Goal: Find specific page/section: Find specific page/section

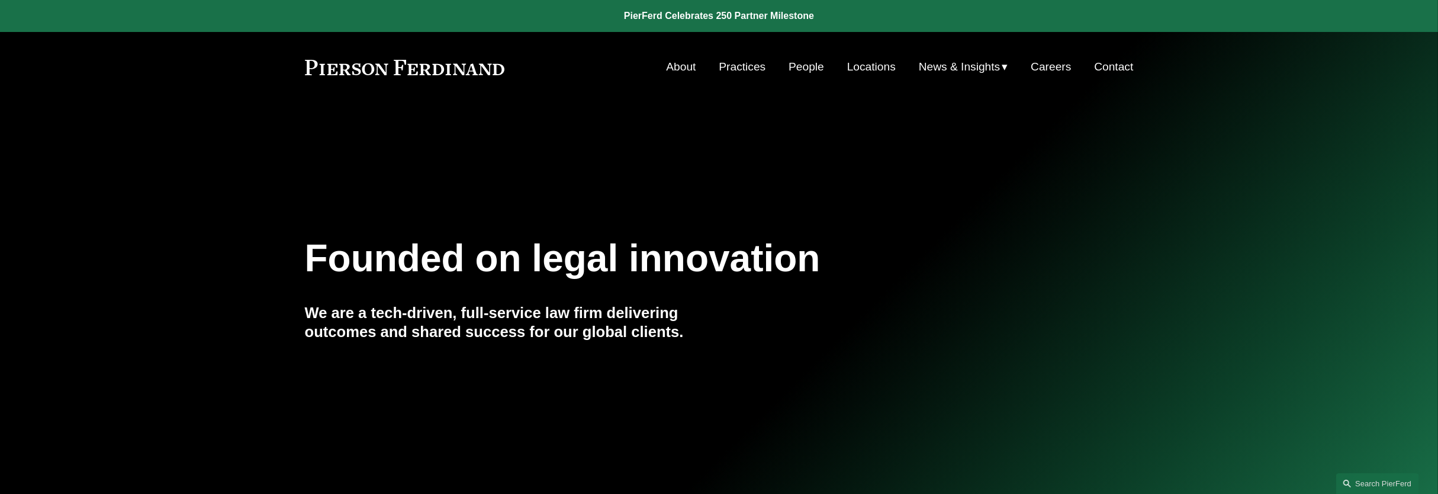
click at [752, 68] on link "Practices" at bounding box center [742, 67] width 47 height 23
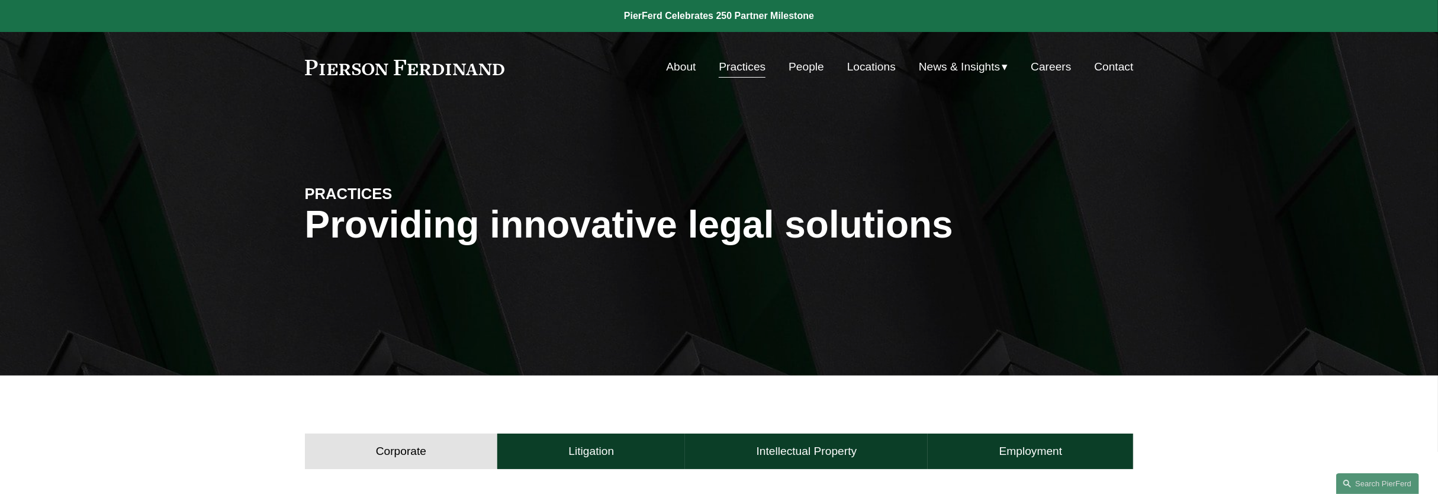
click at [793, 65] on link "People" at bounding box center [807, 67] width 36 height 23
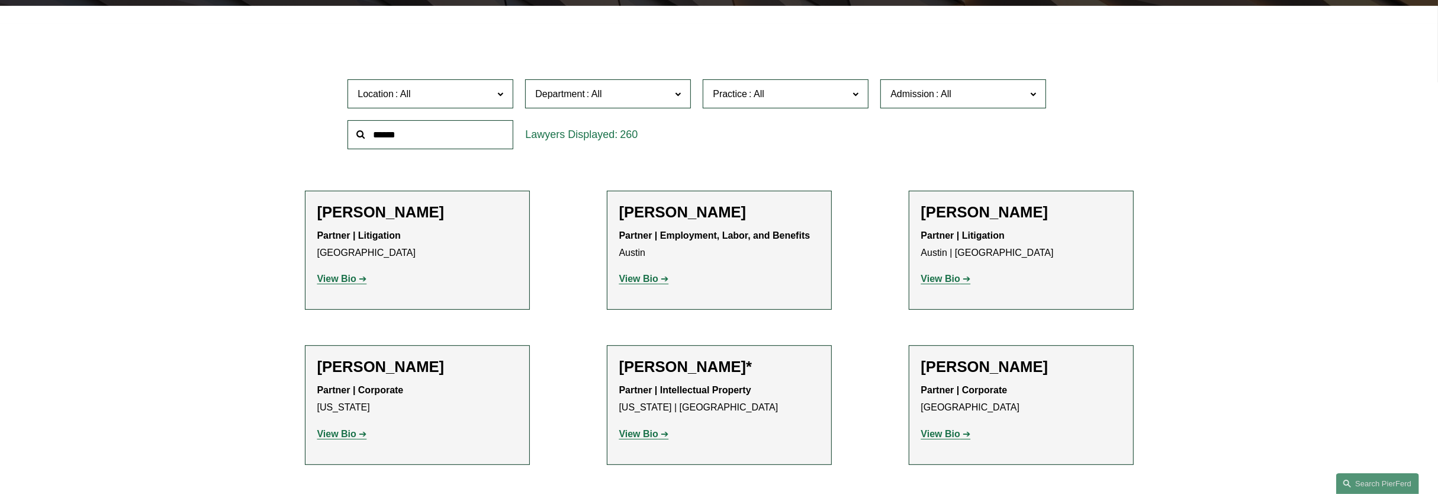
scroll to position [370, 0]
click at [474, 104] on label "Location" at bounding box center [431, 93] width 166 height 29
click at [564, 89] on span "Department" at bounding box center [560, 93] width 50 height 10
click at [0, 0] on link "Corporate" at bounding box center [0, 0] width 0 height 0
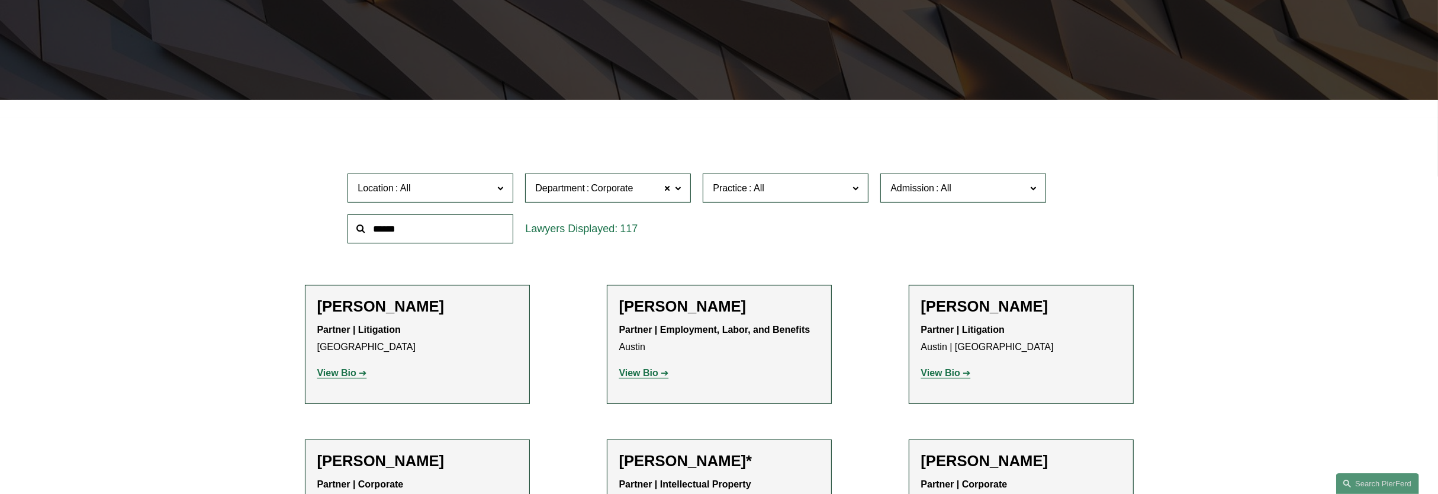
scroll to position [261, 0]
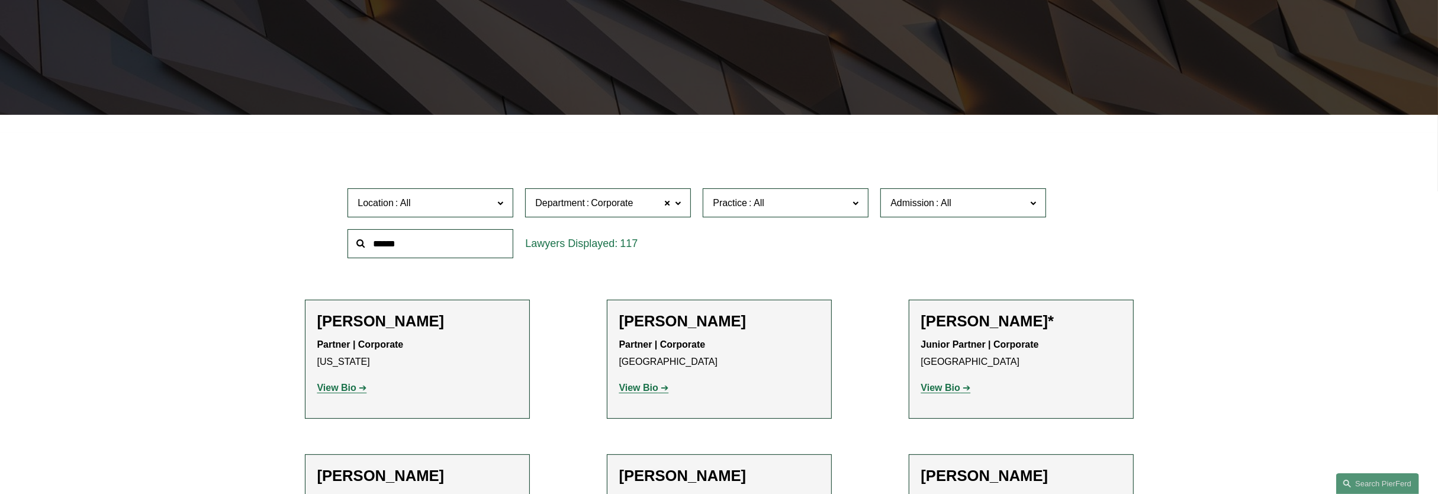
click at [614, 201] on span "Corporate" at bounding box center [612, 202] width 42 height 15
click at [0, 0] on link "Litigation" at bounding box center [0, 0] width 0 height 0
click at [633, 202] on span "Department Litigation" at bounding box center [603, 203] width 136 height 16
click at [0, 0] on link "Intellectual Property" at bounding box center [0, 0] width 0 height 0
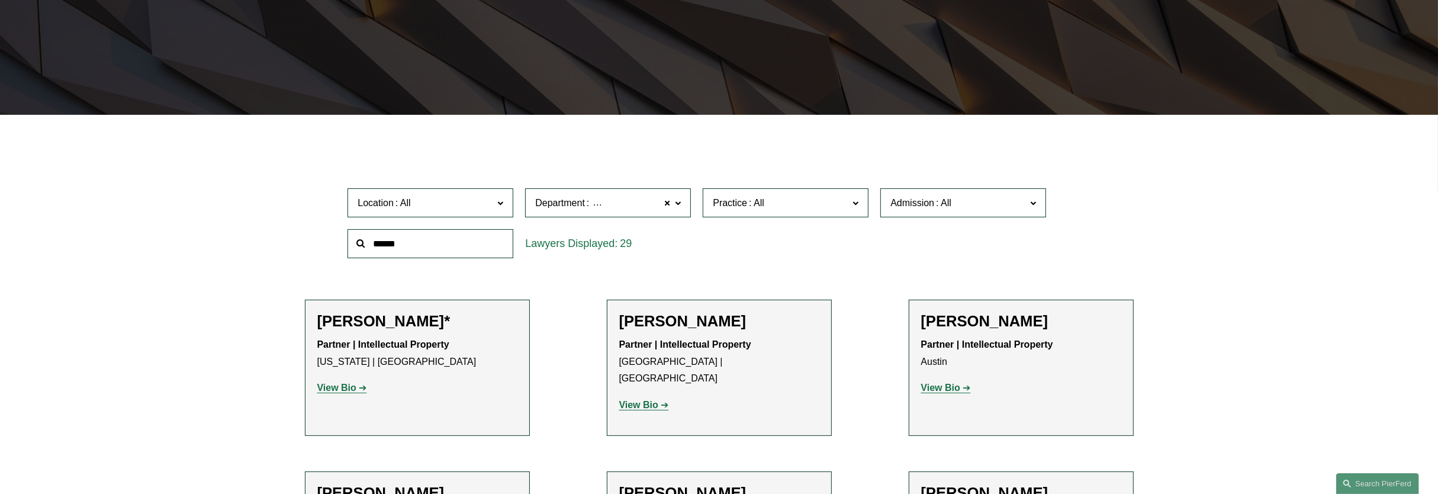
click at [611, 189] on label "Department Intellectual Property" at bounding box center [608, 202] width 166 height 29
click at [0, 0] on link "Employment, Labor, and Benefits" at bounding box center [0, 0] width 0 height 0
